Goal: Information Seeking & Learning: Learn about a topic

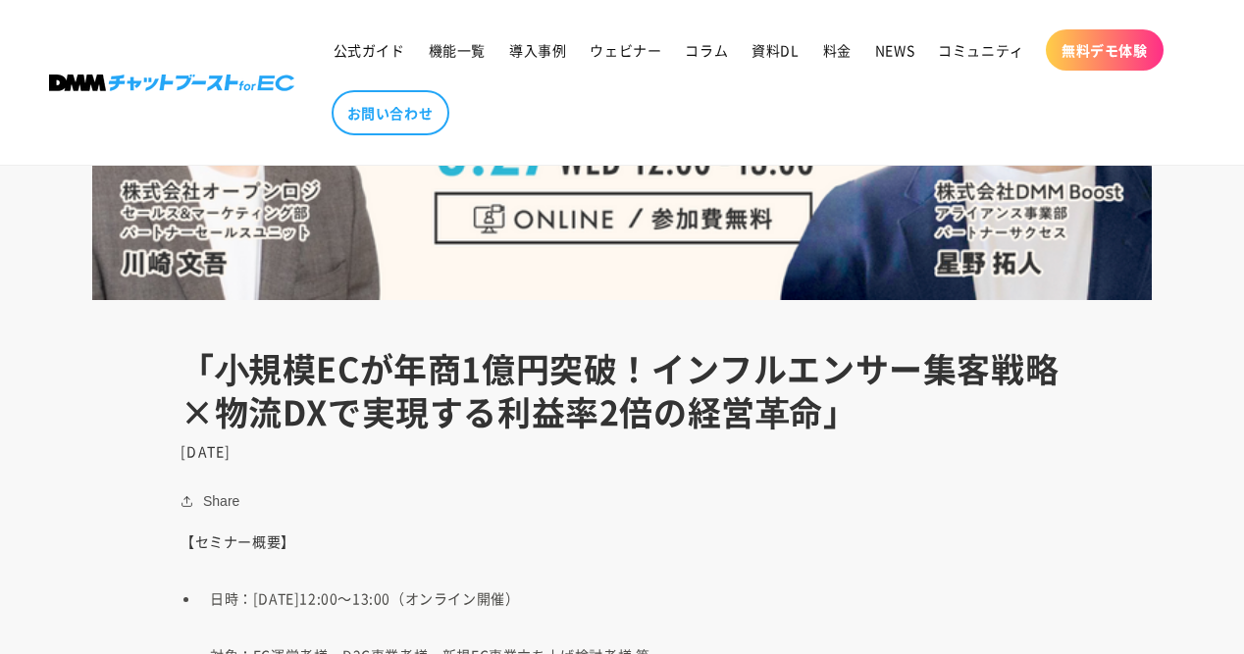
scroll to position [683, 0]
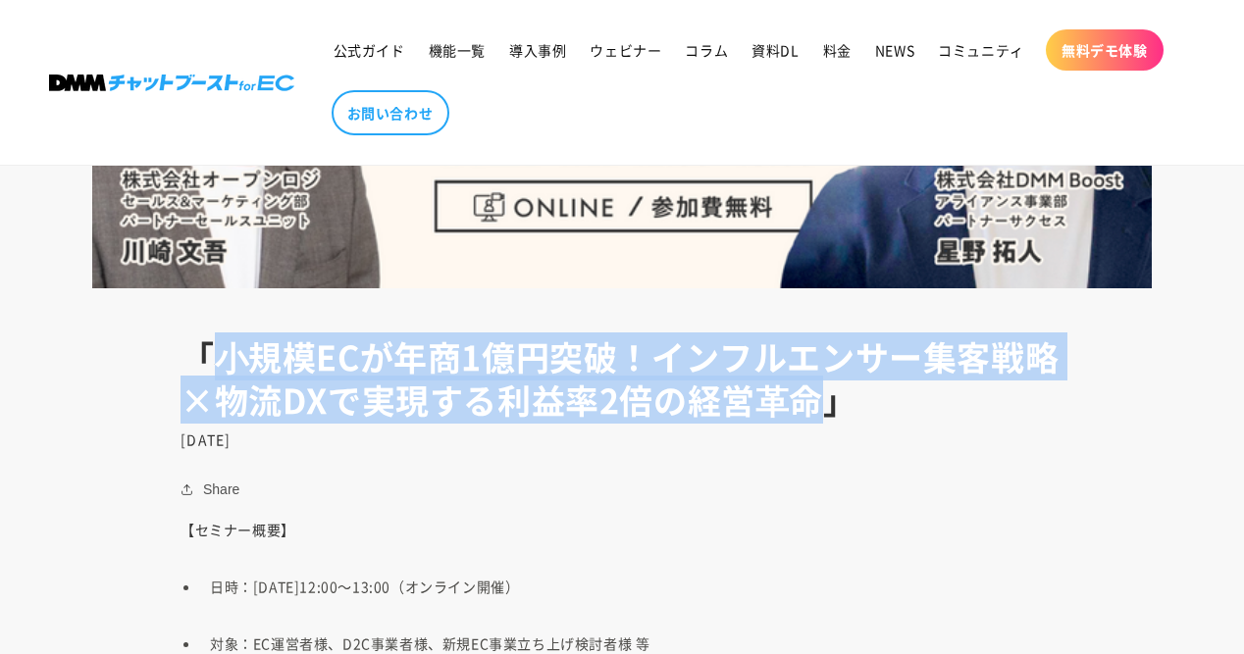
drag, startPoint x: 207, startPoint y: 356, endPoint x: 800, endPoint y: 386, distance: 594.2
click at [800, 386] on h1 "「⼩規模ECが年商1億円突破！インフルエンサー集客戦略×物流DXで実現する利益率2倍の経営⾰命」" at bounding box center [621, 378] width 883 height 86
copy h1 "⼩規模ECが年商1億円突破！インフルエンサー集客戦略×物流DXで実現する利益率2倍の経営⾰命"
click at [389, 358] on h1 "「⼩規模ECが年商1億円突破！インフルエンサー集客戦略×物流DXで実現する利益率2倍の経営⾰命」" at bounding box center [621, 378] width 883 height 86
drag, startPoint x: 218, startPoint y: 357, endPoint x: 795, endPoint y: 410, distance: 580.2
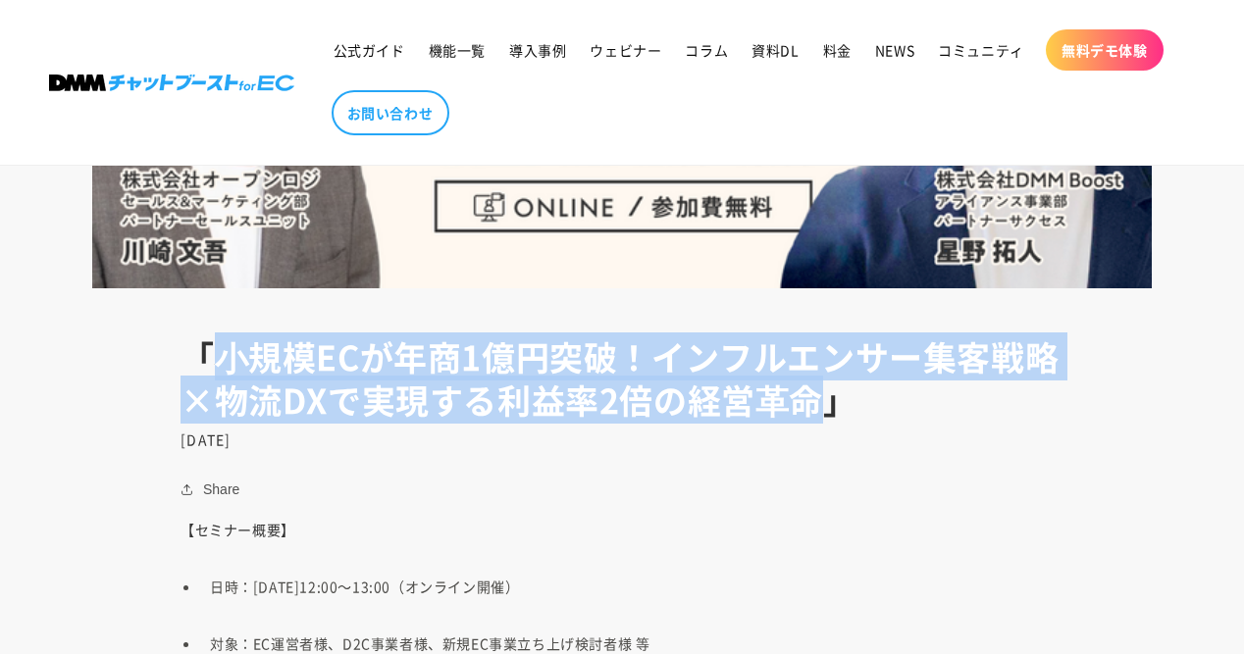
click at [795, 410] on h1 "「⼩規模ECが年商1億円突破！インフルエンサー集客戦略×物流DXで実現する利益率2倍の経営⾰命」" at bounding box center [621, 378] width 883 height 86
copy h1 "⼩規模ECが年商1億円突破！インフルエンサー集客戦略×物流DXで実現する利益率2倍の経営⾰命"
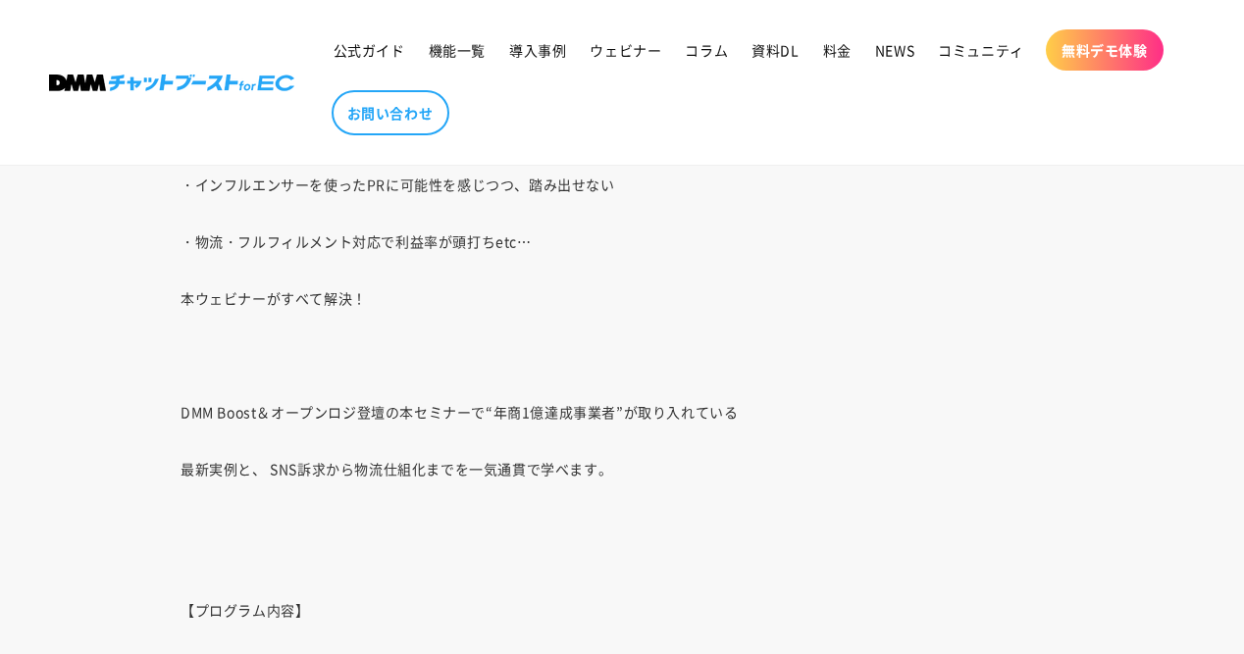
scroll to position [1476, 0]
